Goal: Task Accomplishment & Management: Use online tool/utility

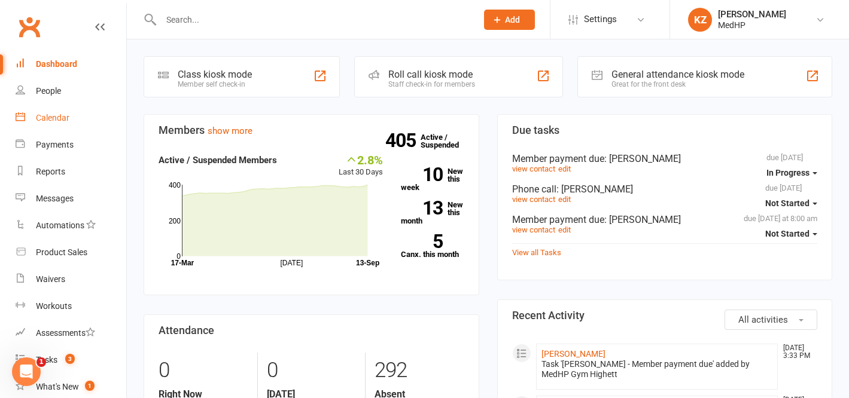
click at [49, 111] on link "Calendar" at bounding box center [71, 118] width 111 height 27
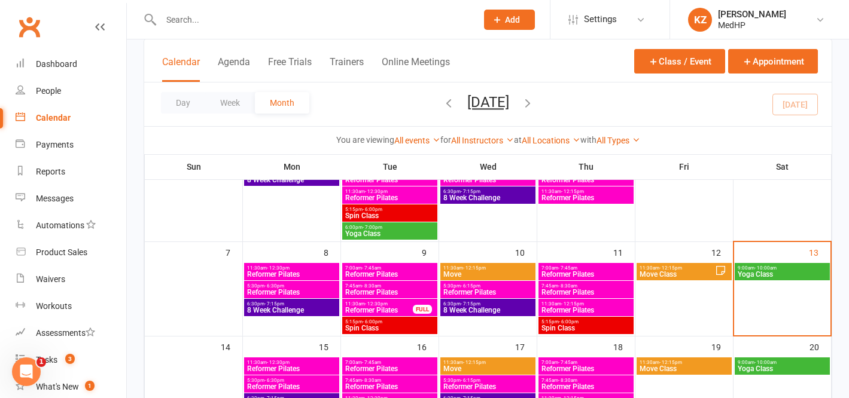
scroll to position [128, 0]
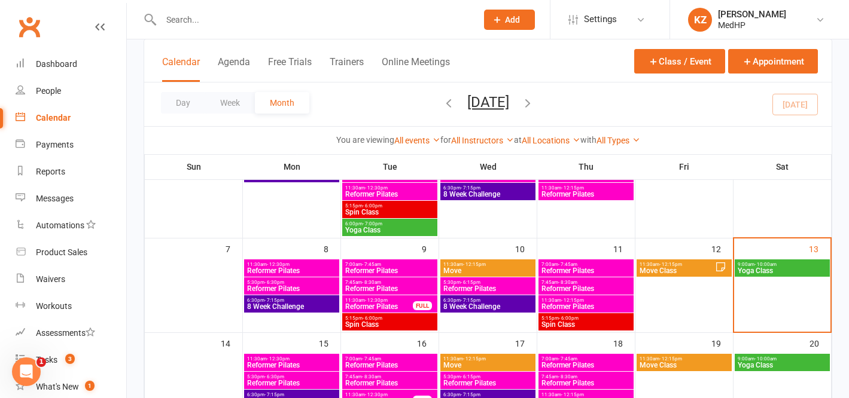
click at [676, 269] on span "Move Class" at bounding box center [677, 270] width 76 height 7
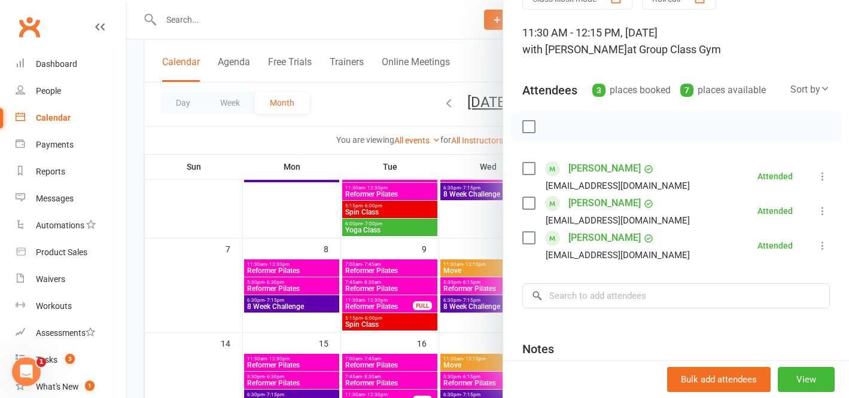
scroll to position [64, 0]
click at [377, 99] on div at bounding box center [488, 199] width 722 height 398
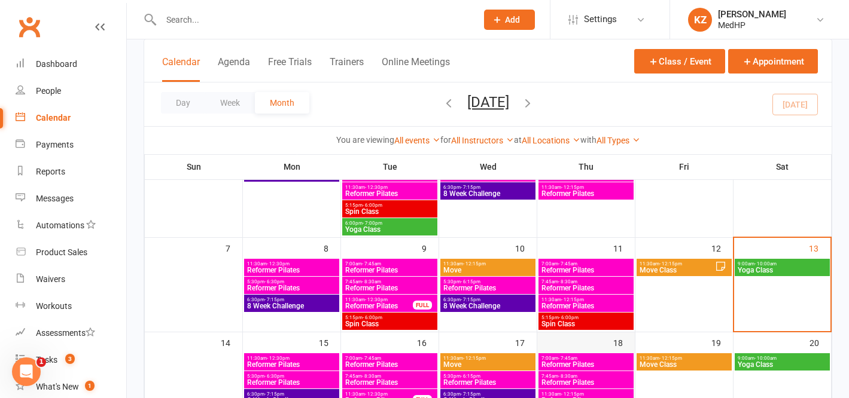
scroll to position [124, 0]
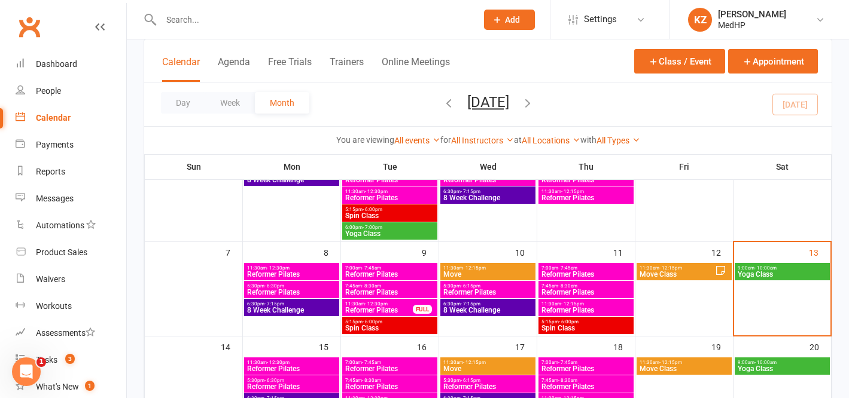
click at [362, 308] on span "Reformer Pilates" at bounding box center [379, 310] width 69 height 7
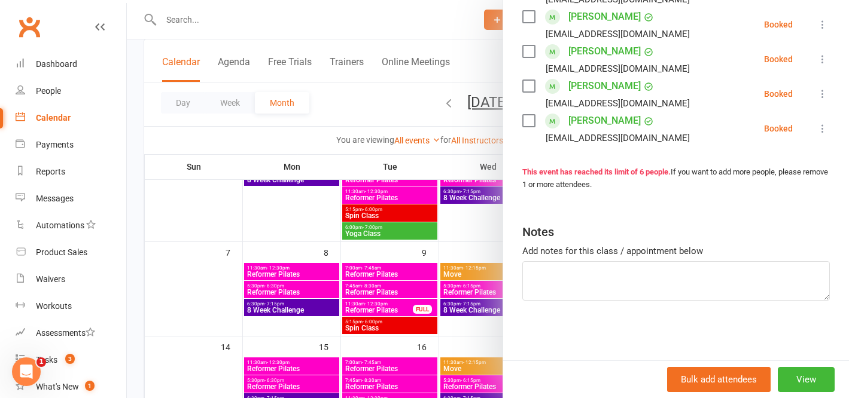
scroll to position [219, 0]
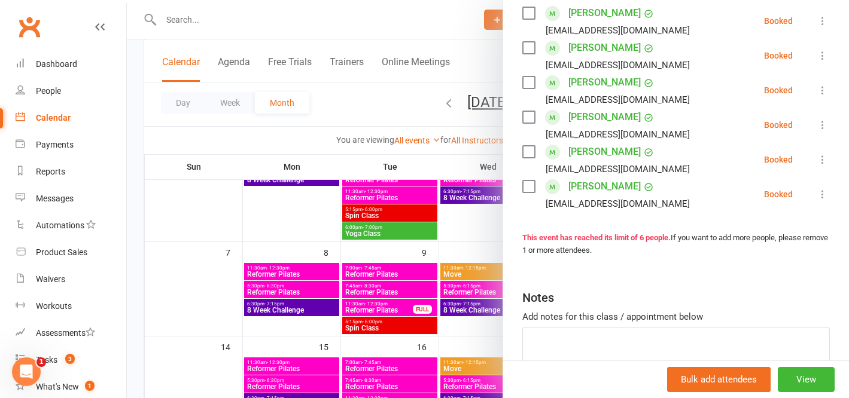
click at [405, 298] on div at bounding box center [488, 199] width 722 height 398
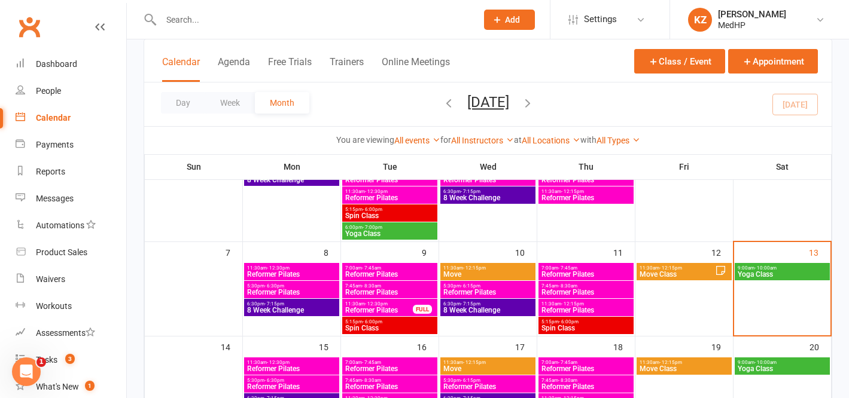
click at [388, 289] on span "Reformer Pilates" at bounding box center [390, 292] width 90 height 7
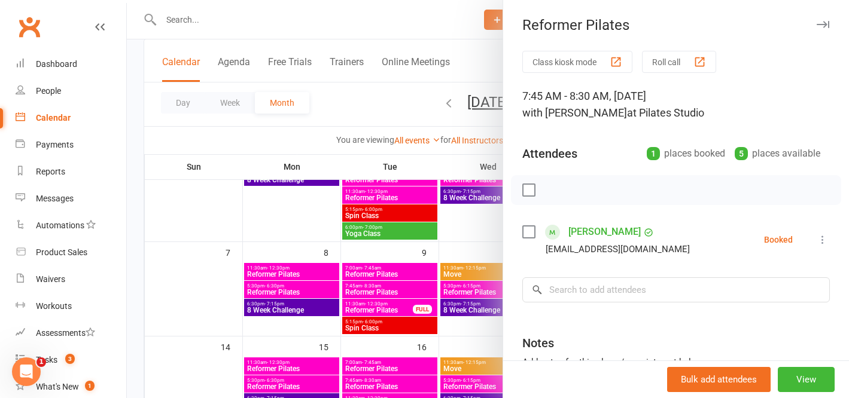
click at [364, 269] on div at bounding box center [488, 199] width 722 height 398
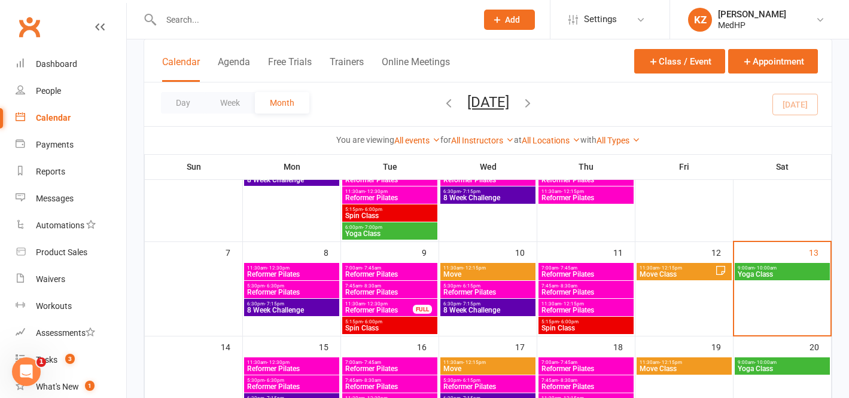
click at [355, 271] on span "Reformer Pilates" at bounding box center [390, 274] width 90 height 7
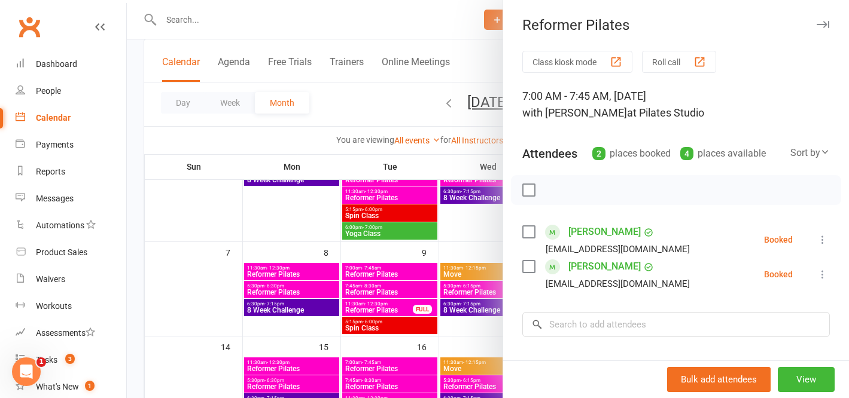
click at [371, 108] on div at bounding box center [488, 199] width 722 height 398
